Goal: Book appointment/travel/reservation

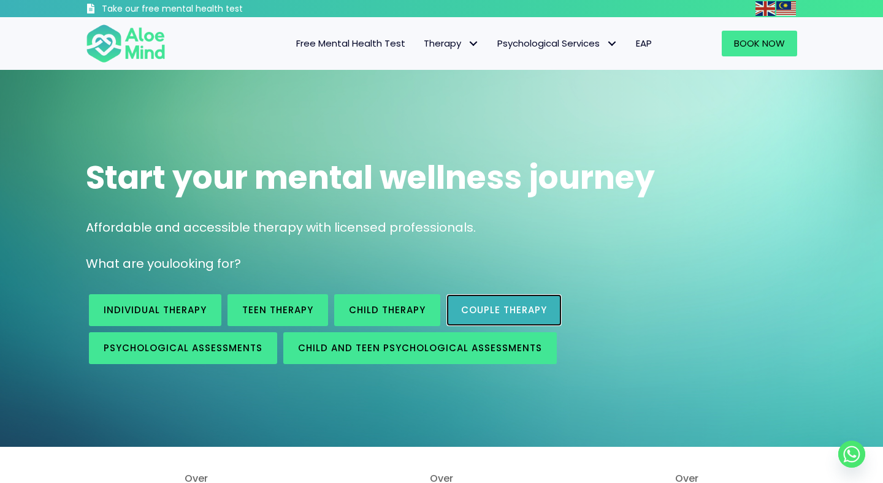
click at [520, 308] on span "Couple therapy" at bounding box center [504, 310] width 86 height 13
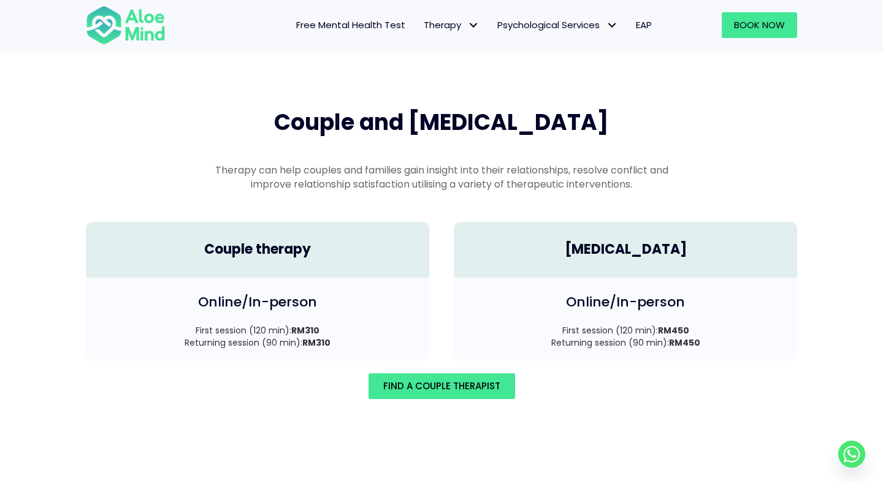
scroll to position [1695, 0]
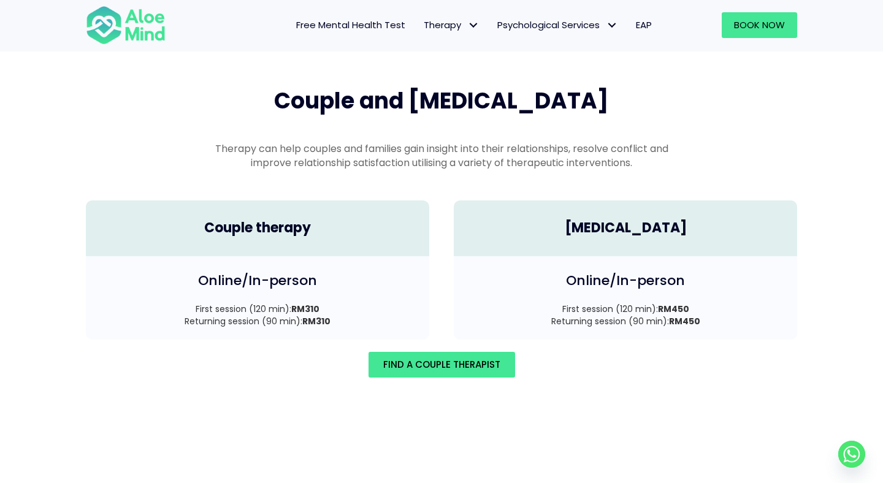
click at [316, 256] on div "Online/In-person First session (120 min): RM310 Returning session (90 min): RM3…" at bounding box center [257, 297] width 343 height 83
click at [421, 358] on span "Find A Couple Therapist" at bounding box center [441, 364] width 117 height 13
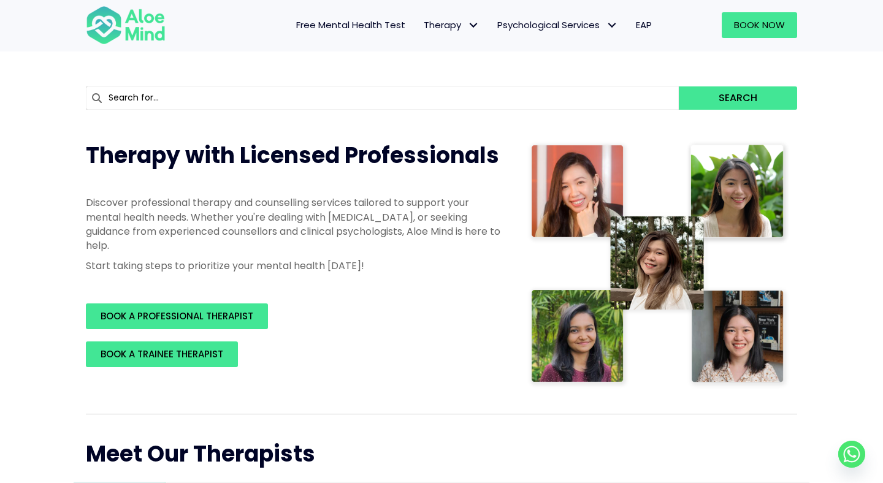
scroll to position [84, 0]
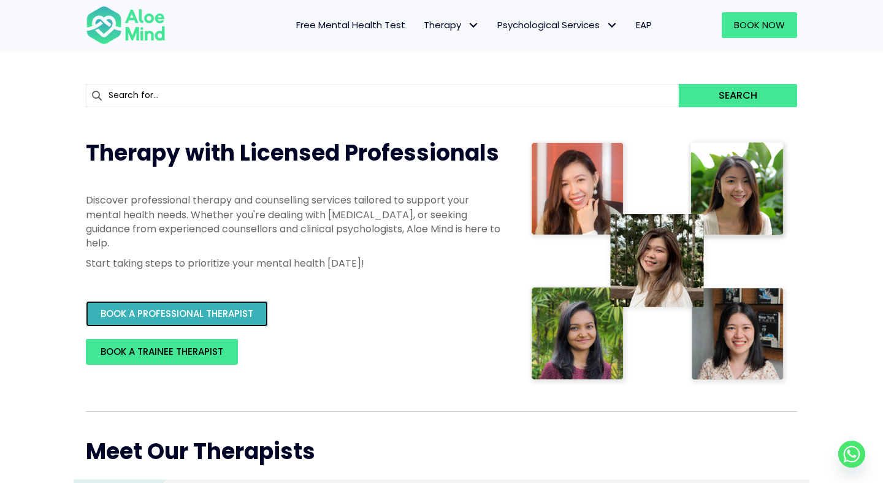
click at [224, 314] on span "BOOK A PROFESSIONAL THERAPIST" at bounding box center [177, 313] width 153 height 13
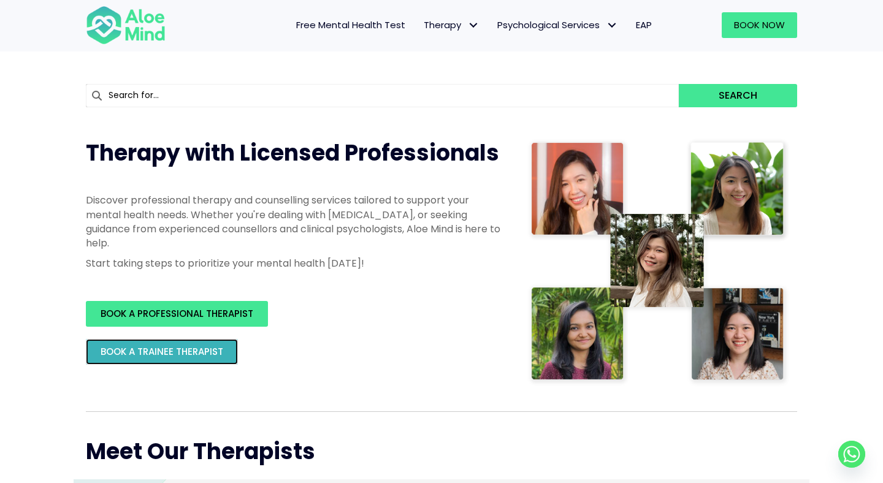
click at [200, 359] on link "BOOK A TRAINEE THERAPIST" at bounding box center [162, 352] width 152 height 26
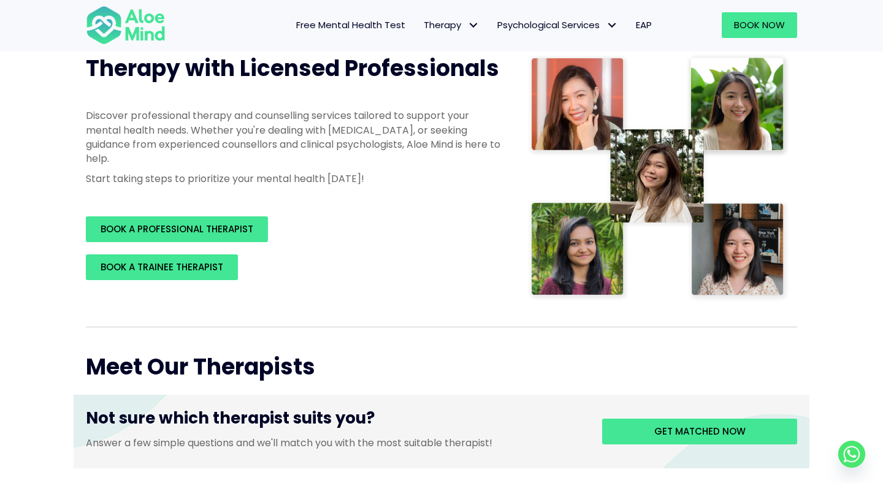
scroll to position [0, 0]
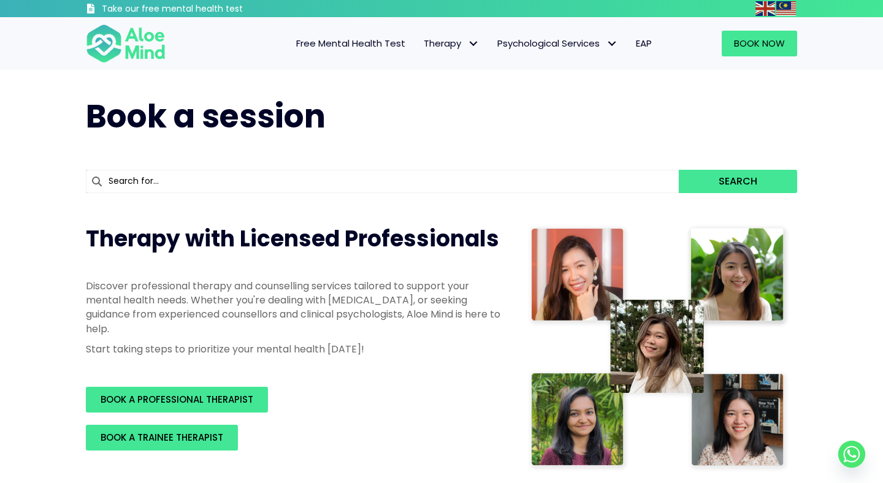
click at [579, 251] on img at bounding box center [658, 348] width 262 height 249
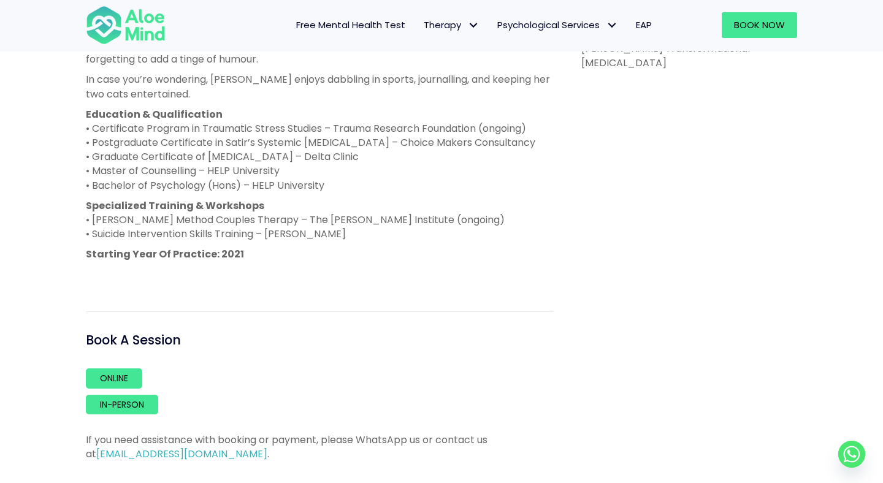
scroll to position [674, 0]
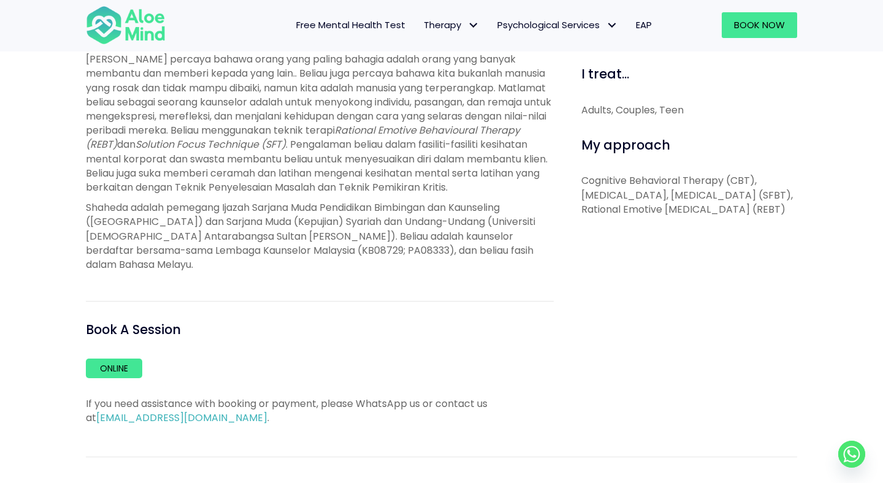
scroll to position [438, 0]
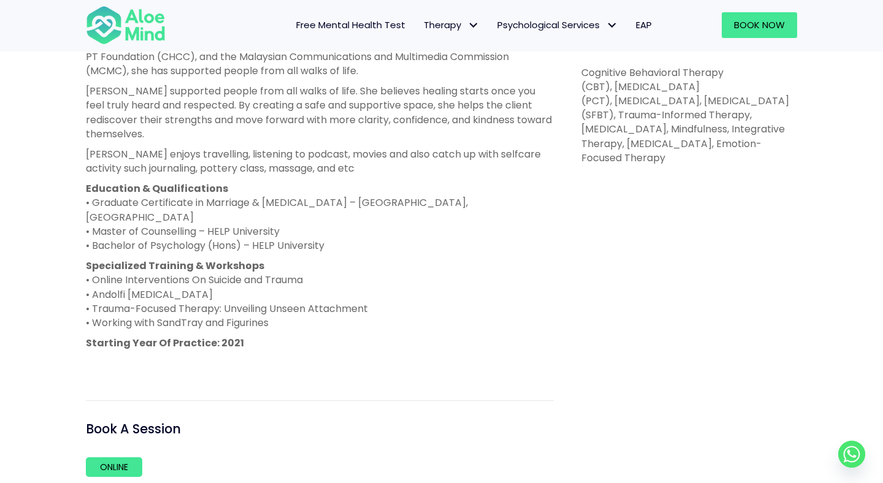
scroll to position [652, 0]
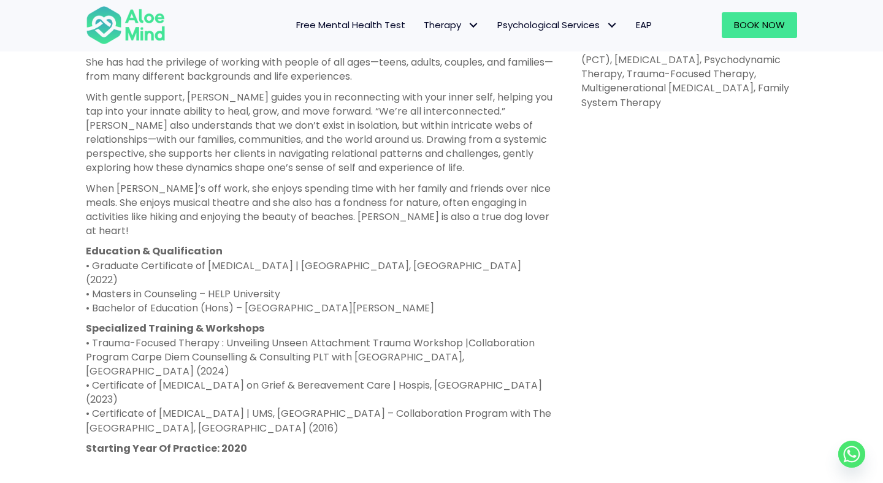
scroll to position [716, 0]
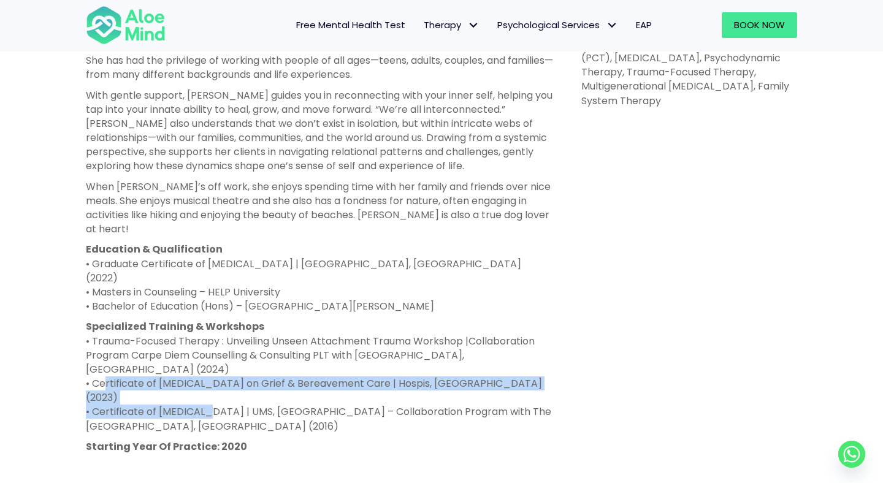
drag, startPoint x: 99, startPoint y: 343, endPoint x: 200, endPoint y: 351, distance: 101.5
click at [200, 351] on p "Specialized Training & Workshops • Trauma-Focused Therapy : Unveiling Unseen At…" at bounding box center [320, 376] width 468 height 114
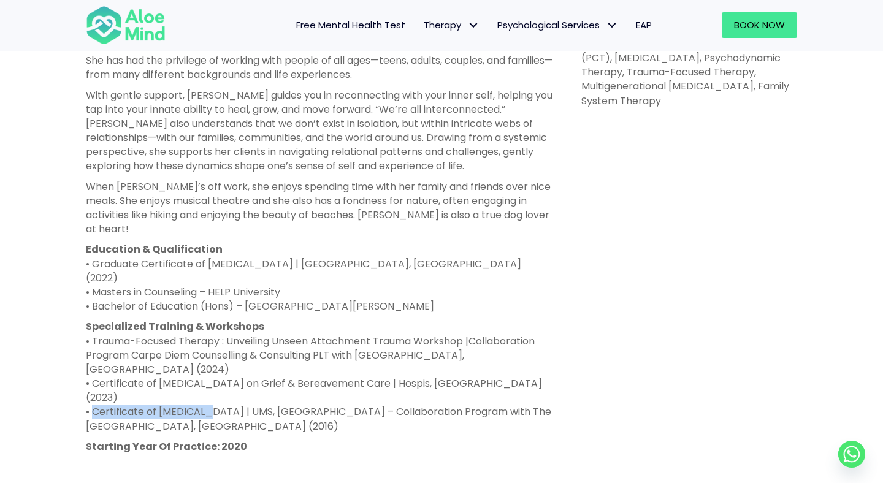
drag, startPoint x: 89, startPoint y: 358, endPoint x: 198, endPoint y: 354, distance: 109.2
click at [198, 354] on p "Specialized Training & Workshops • Trauma-Focused Therapy : Unveiling Unseen At…" at bounding box center [320, 376] width 468 height 114
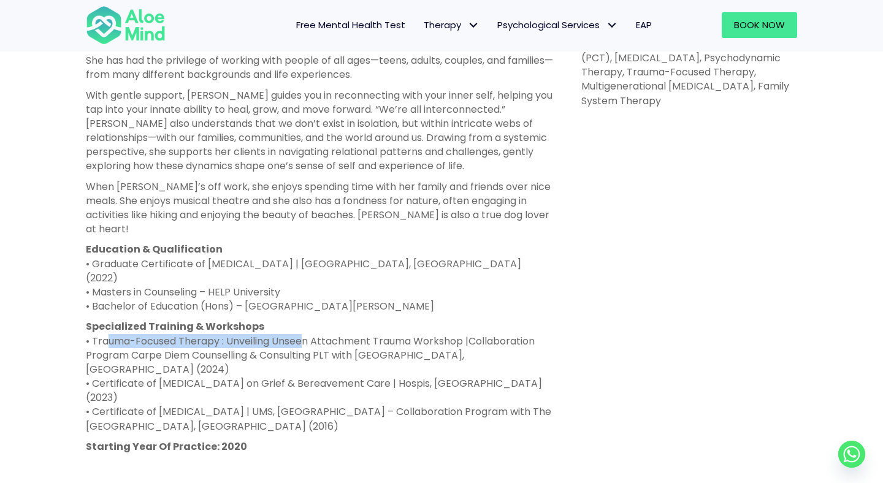
drag, startPoint x: 102, startPoint y: 316, endPoint x: 299, endPoint y: 314, distance: 196.8
click at [299, 319] on p "Specialized Training & Workshops • Trauma-Focused Therapy : Unveiling Unseen At…" at bounding box center [320, 376] width 468 height 114
click at [346, 319] on p "Specialized Training & Workshops • Trauma-Focused Therapy : Unveiling Unseen At…" at bounding box center [320, 376] width 468 height 114
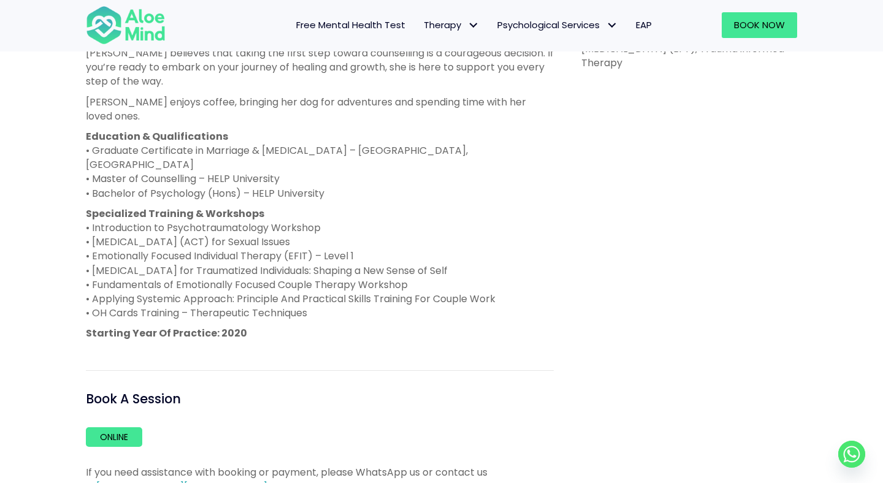
scroll to position [692, 0]
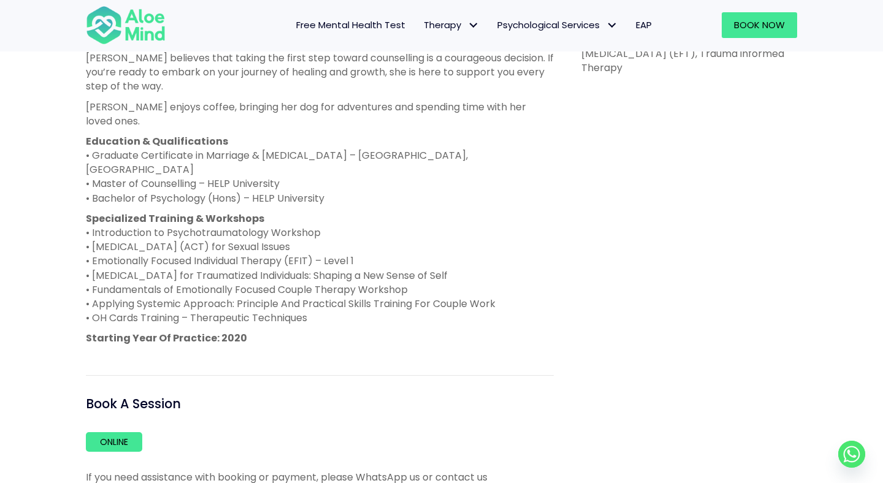
click at [388, 246] on p "Specialized Training & Workshops • Introduction to Psychotraumatology Workshop …" at bounding box center [320, 269] width 468 height 114
click at [437, 242] on p "Specialized Training & Workshops • Introduction to Psychotraumatology Workshop …" at bounding box center [320, 269] width 468 height 114
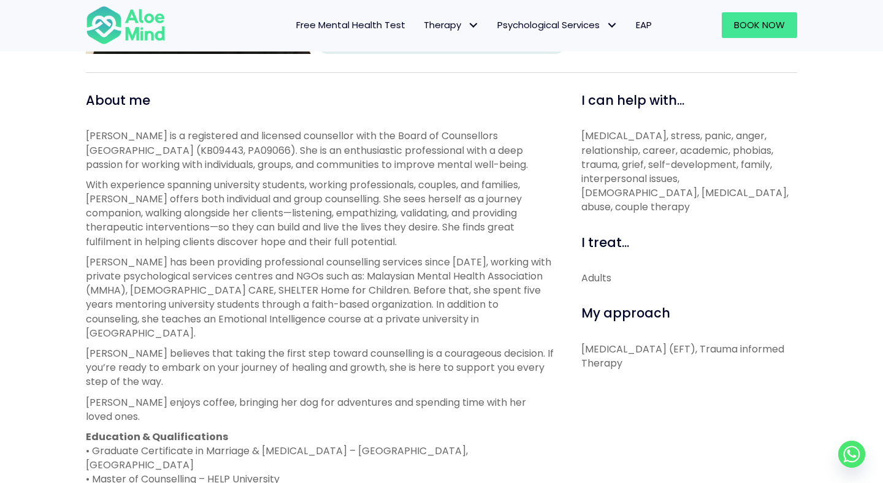
scroll to position [352, 0]
